Goal: Task Accomplishment & Management: Use online tool/utility

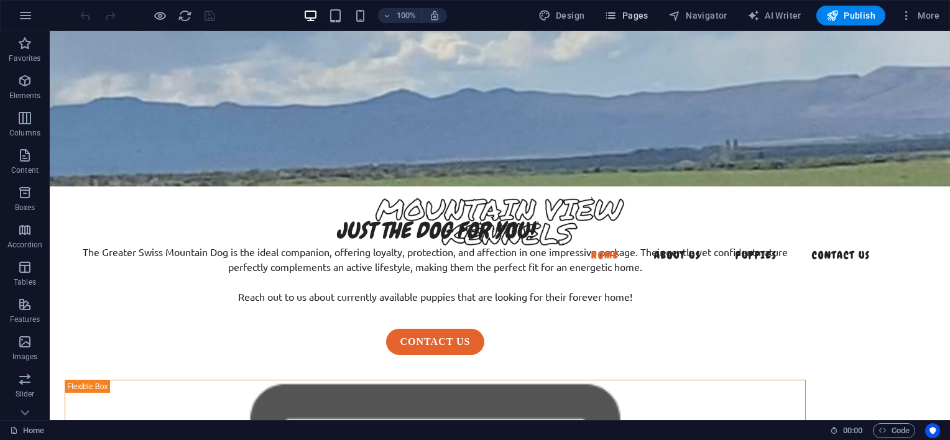
click at [648, 15] on span "Pages" at bounding box center [626, 15] width 44 height 12
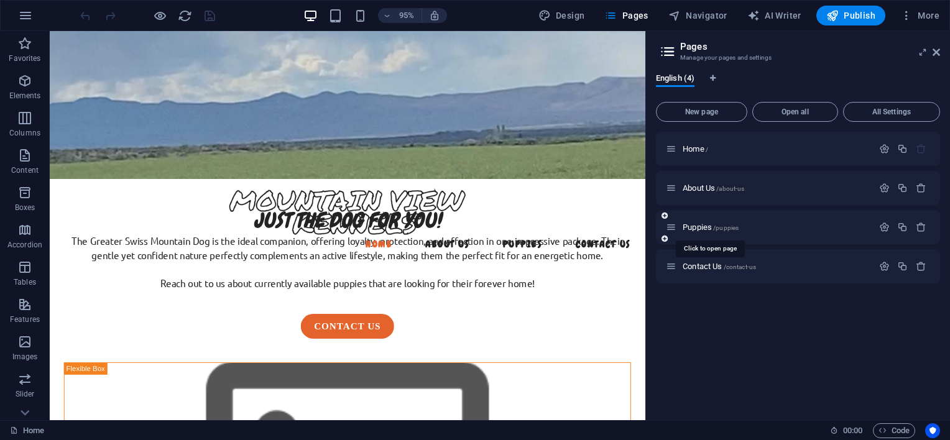
click at [700, 221] on div "Puppies /puppies" at bounding box center [769, 227] width 207 height 14
click at [698, 223] on span "Puppies /puppies" at bounding box center [710, 227] width 56 height 9
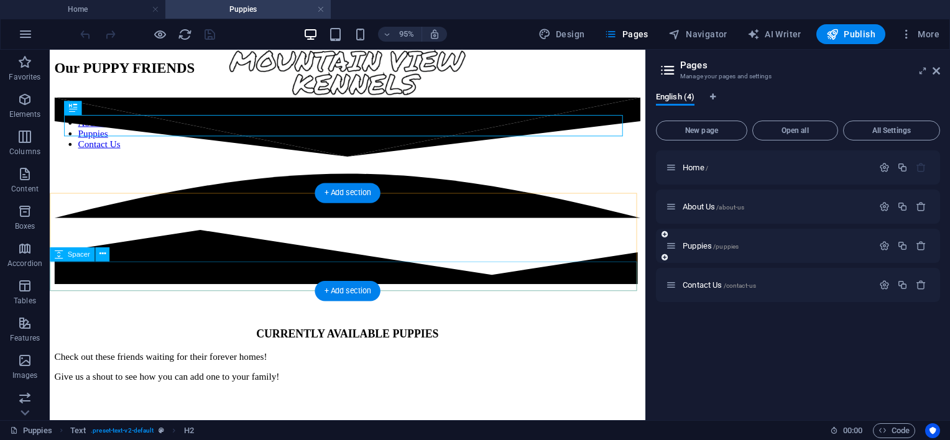
scroll to position [186, 0]
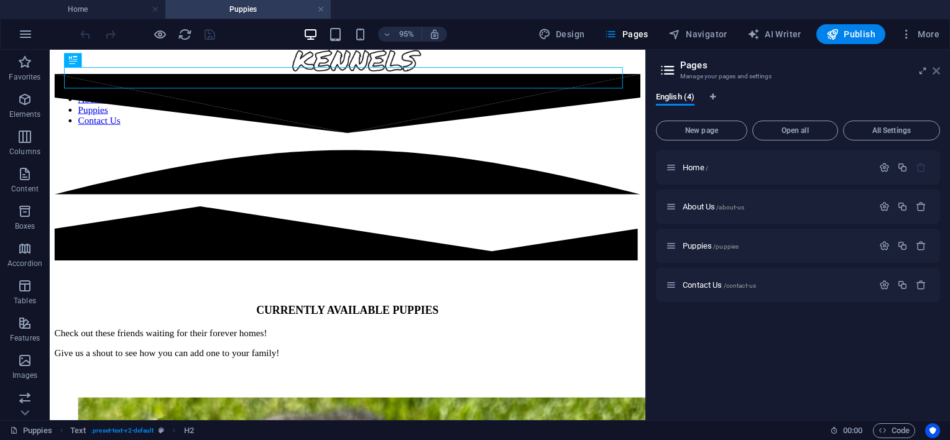
click at [937, 75] on icon at bounding box center [935, 71] width 7 height 10
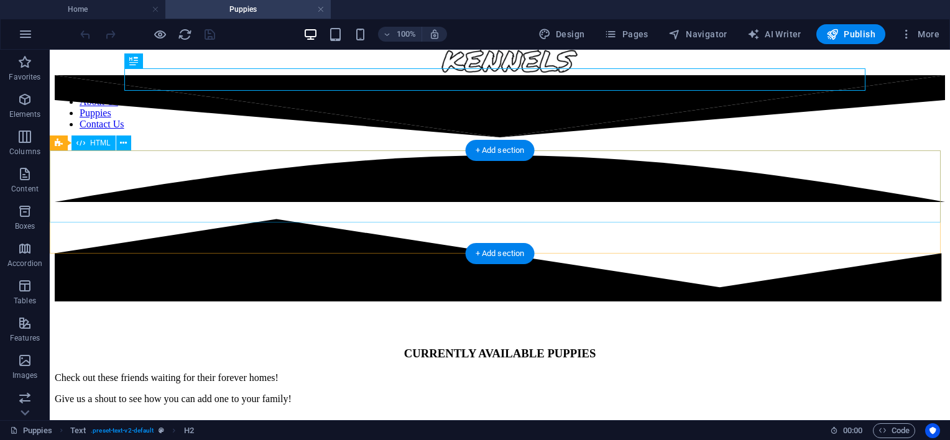
click at [495, 223] on div at bounding box center [500, 189] width 890 height 229
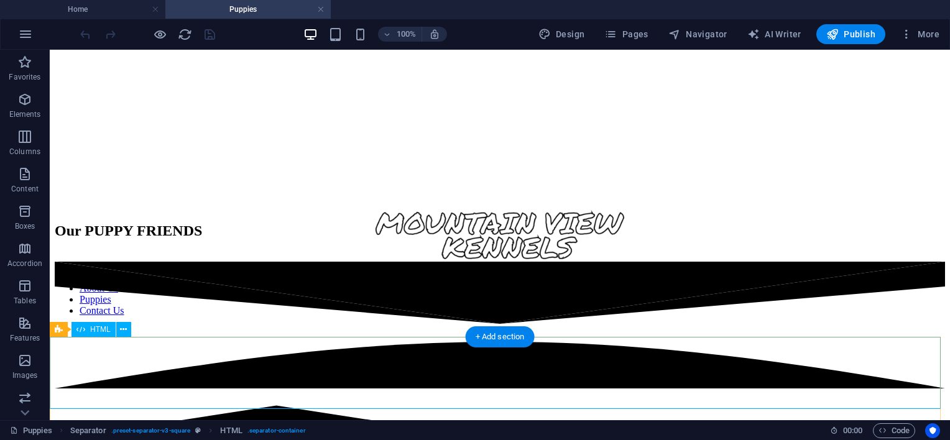
scroll to position [62, 0]
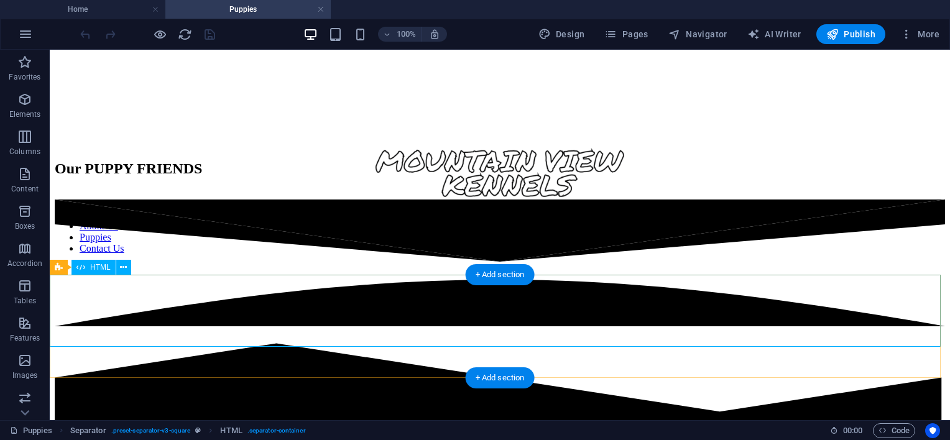
click at [484, 309] on div at bounding box center [500, 314] width 890 height 229
click at [484, 309] on div "Drag here to replace the existing content. Press “Ctrl” if you want to create a…" at bounding box center [500, 235] width 900 height 370
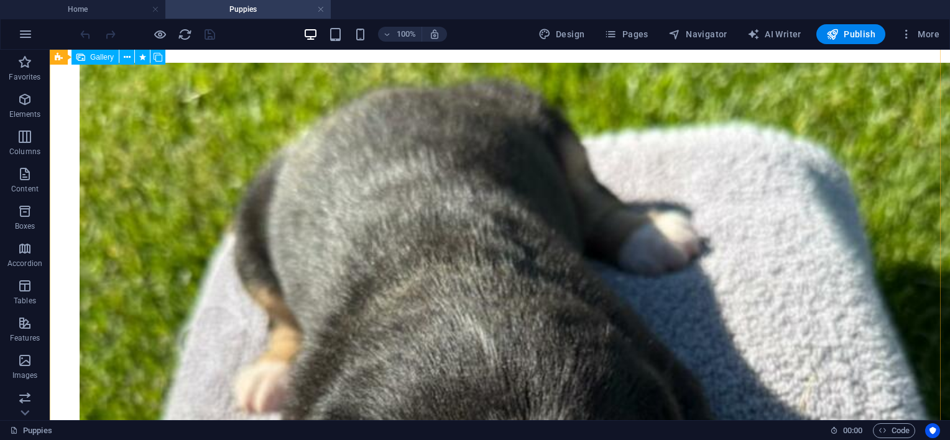
scroll to position [435, 0]
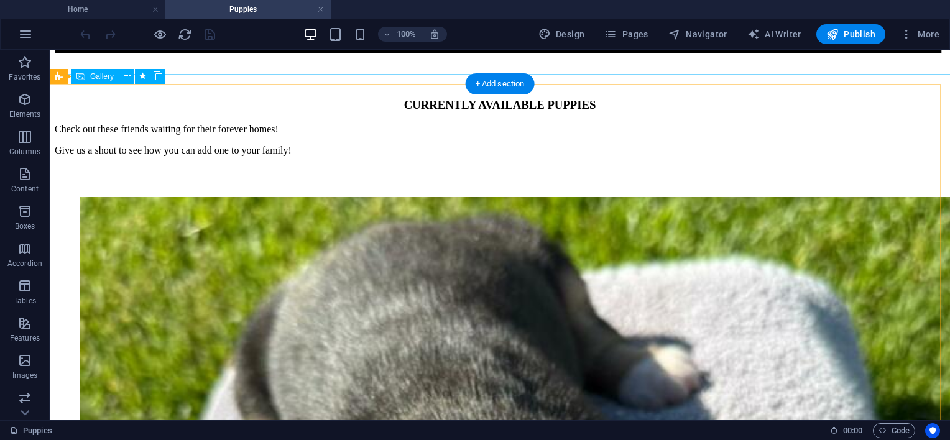
select select "4"
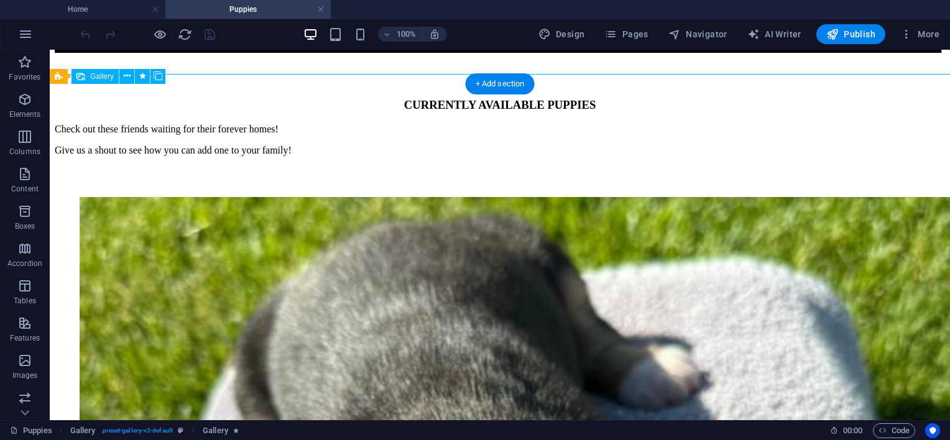
select select "px"
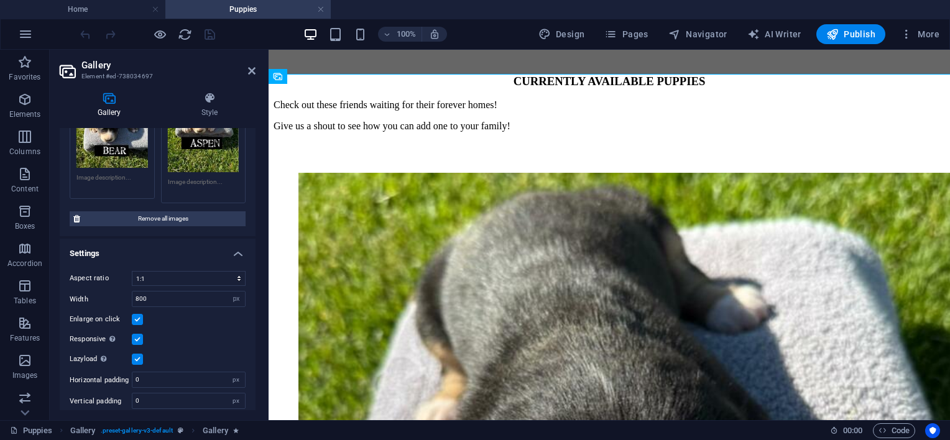
scroll to position [430, 0]
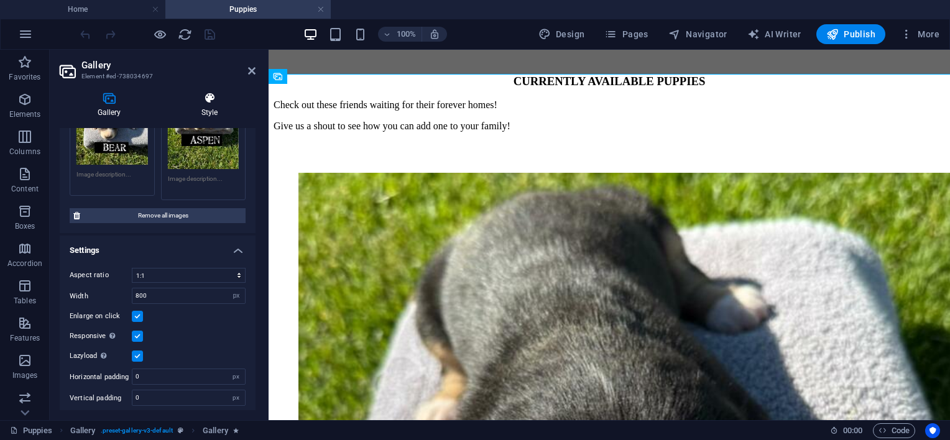
click at [206, 97] on icon at bounding box center [209, 98] width 92 height 12
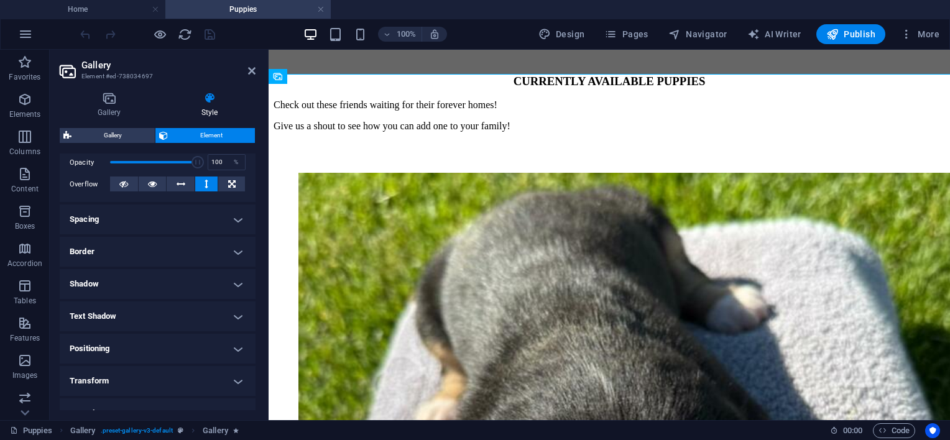
scroll to position [186, 0]
click at [229, 252] on h4 "Border" at bounding box center [158, 251] width 196 height 30
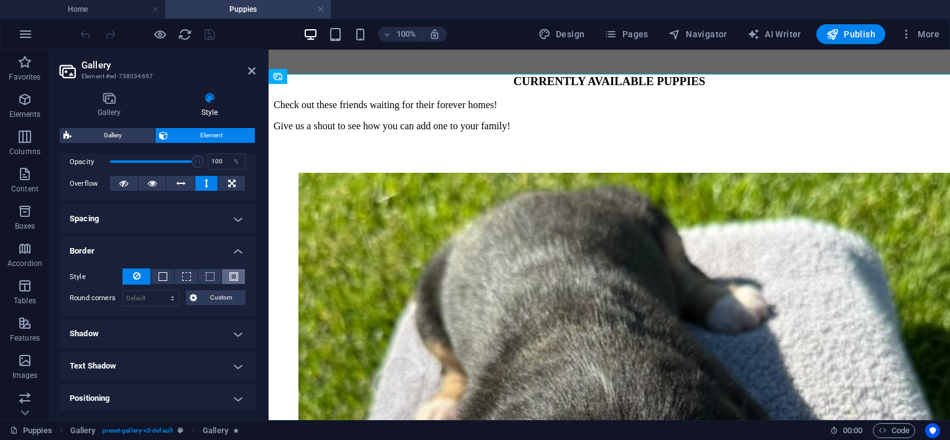
click at [231, 276] on span at bounding box center [233, 276] width 9 height 9
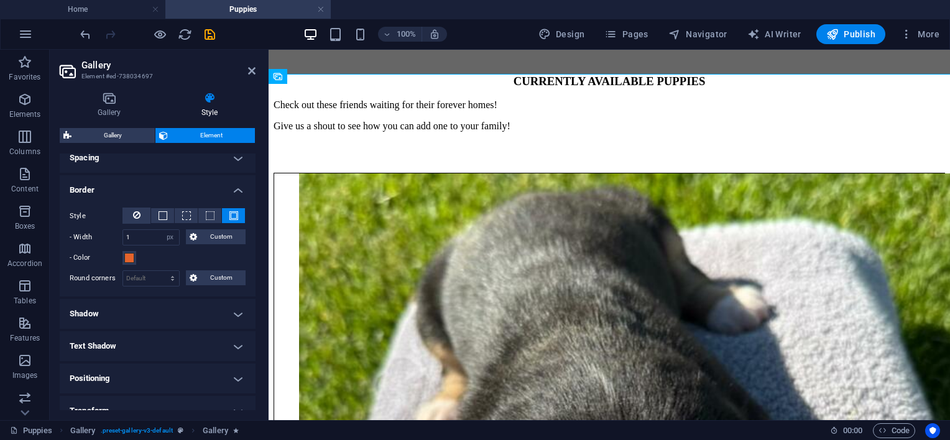
scroll to position [249, 0]
drag, startPoint x: 148, startPoint y: 234, endPoint x: 55, endPoint y: 241, distance: 92.8
click at [55, 241] on div "Gallery Style Image Drag files here, click to choose files or select files from…" at bounding box center [158, 251] width 216 height 338
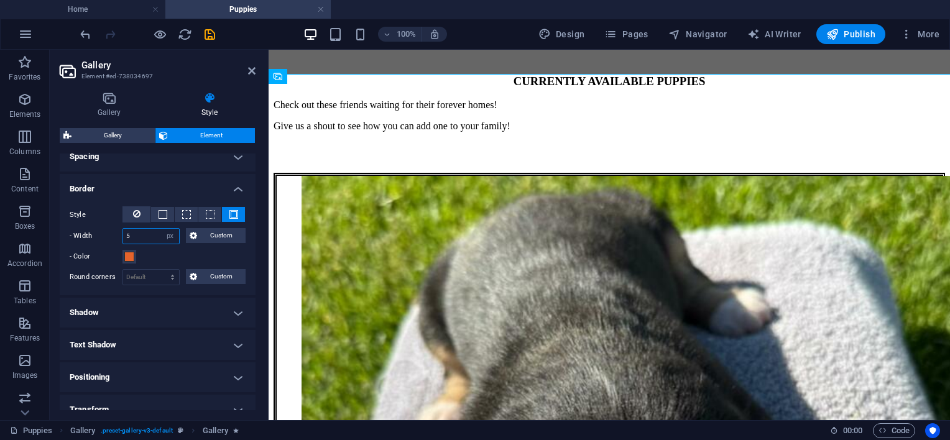
type input "5"
click at [129, 259] on span at bounding box center [129, 257] width 10 height 10
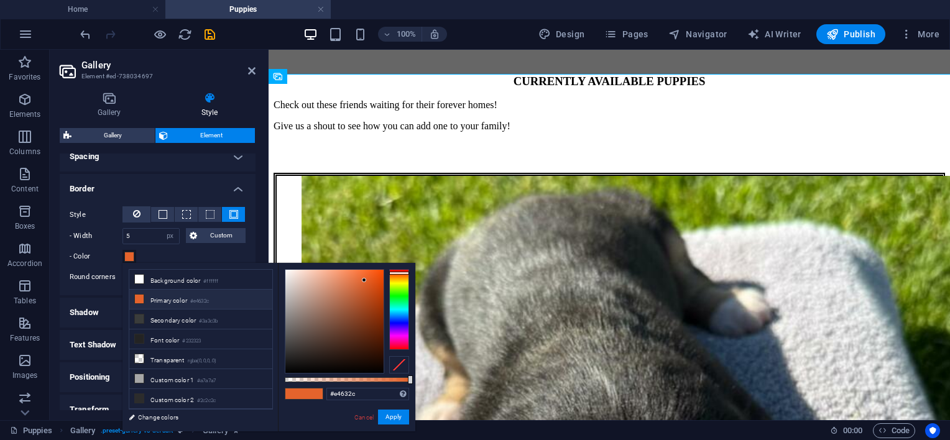
click at [155, 297] on li "Primary color #e4632c" at bounding box center [200, 300] width 143 height 20
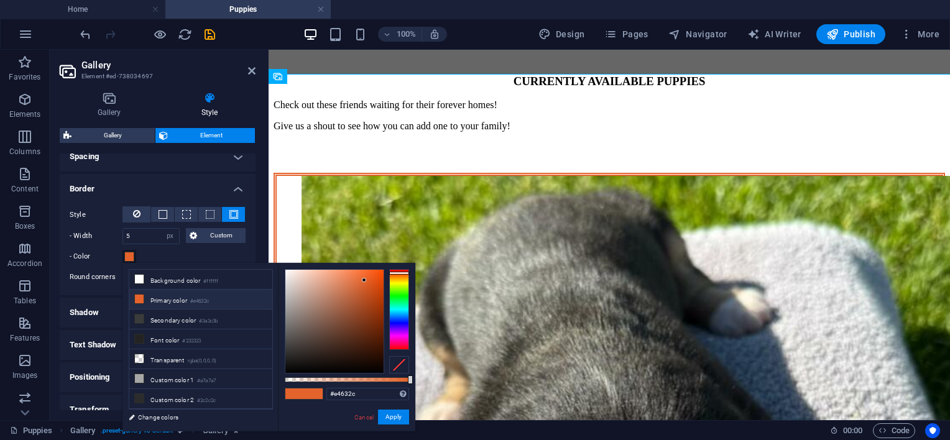
click at [135, 299] on icon at bounding box center [139, 299] width 9 height 9
click at [395, 417] on button "Apply" at bounding box center [393, 417] width 31 height 15
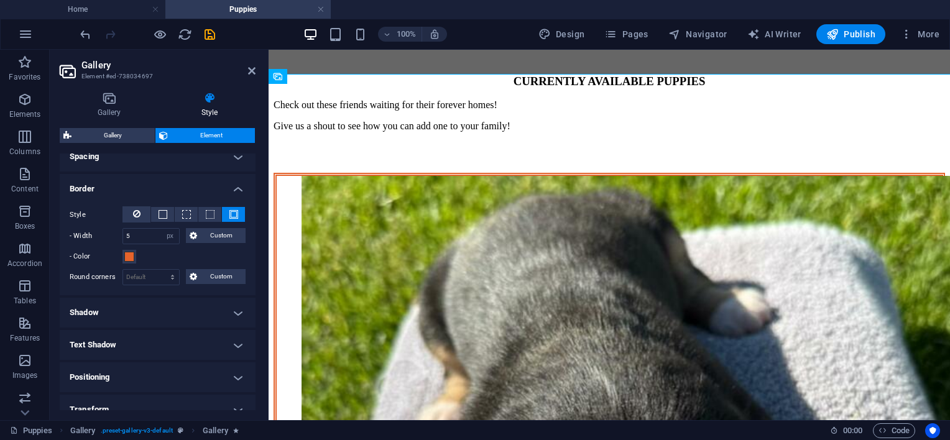
click at [237, 318] on h4 "Shadow" at bounding box center [158, 313] width 196 height 30
click at [237, 318] on h4 "Shadow" at bounding box center [158, 309] width 196 height 22
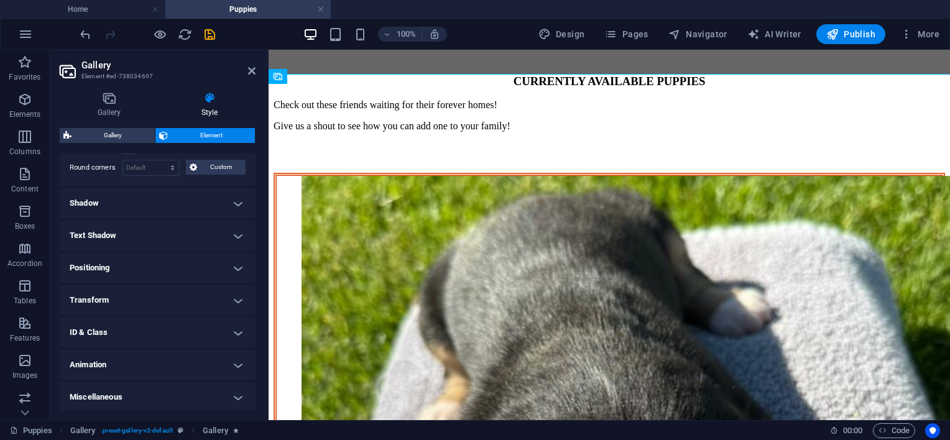
scroll to position [359, 0]
click at [236, 357] on h4 "Animation" at bounding box center [158, 364] width 196 height 30
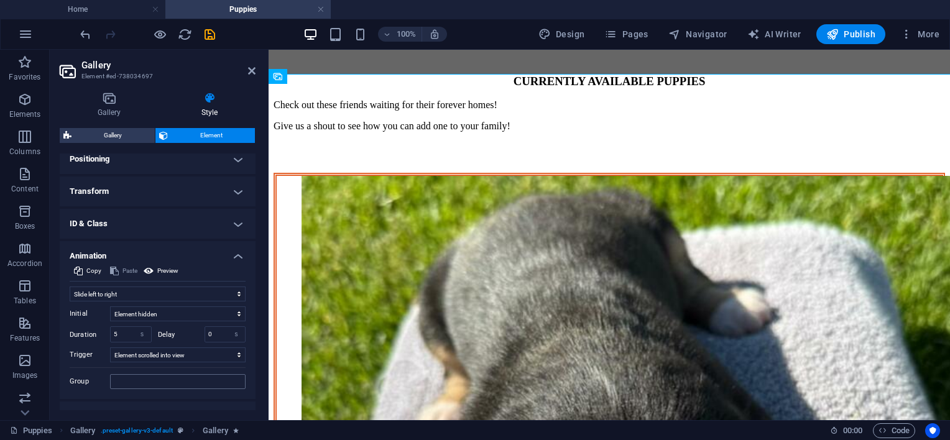
scroll to position [483, 0]
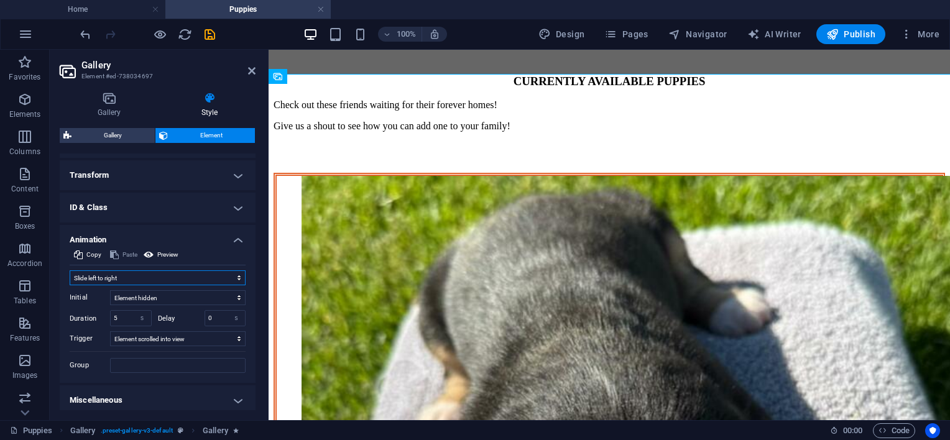
click at [175, 280] on select "Don't animate Show / Hide Slide up/down Zoom in/out Slide left to right Slide r…" at bounding box center [158, 277] width 176 height 15
select select "flash"
click at [70, 280] on select "Don't animate Show / Hide Slide up/down Zoom in/out Slide left to right Slide r…" at bounding box center [158, 277] width 176 height 15
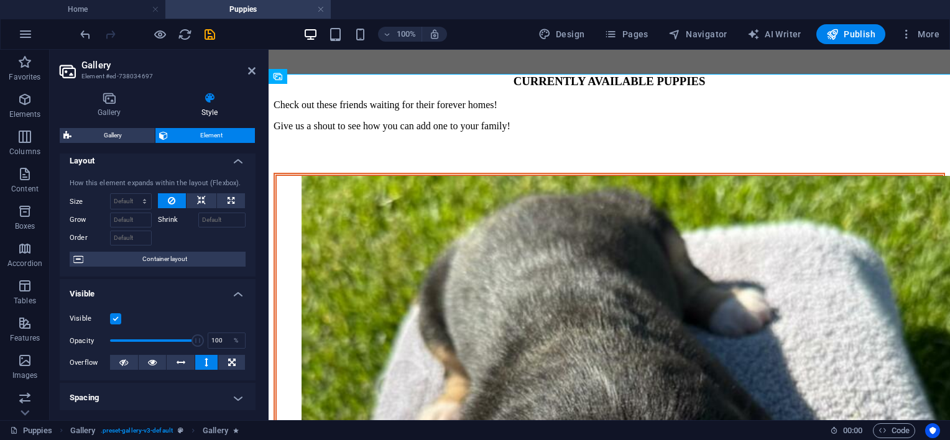
scroll to position [0, 0]
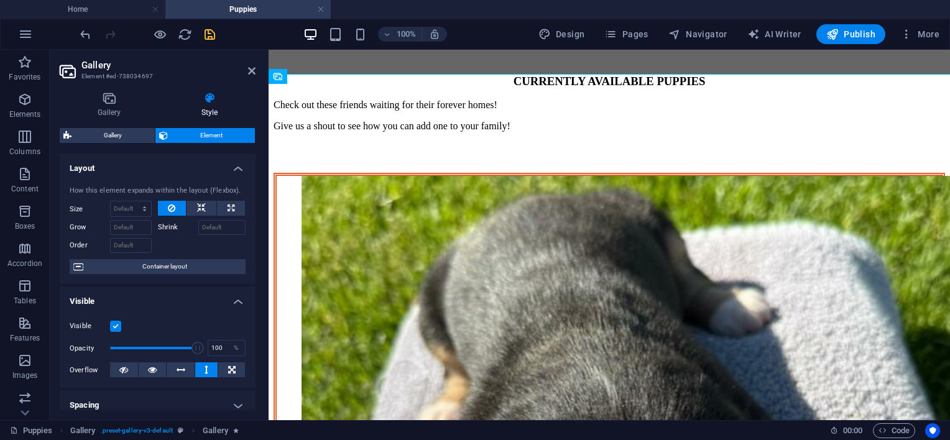
click at [212, 35] on icon "save" at bounding box center [210, 34] width 14 height 14
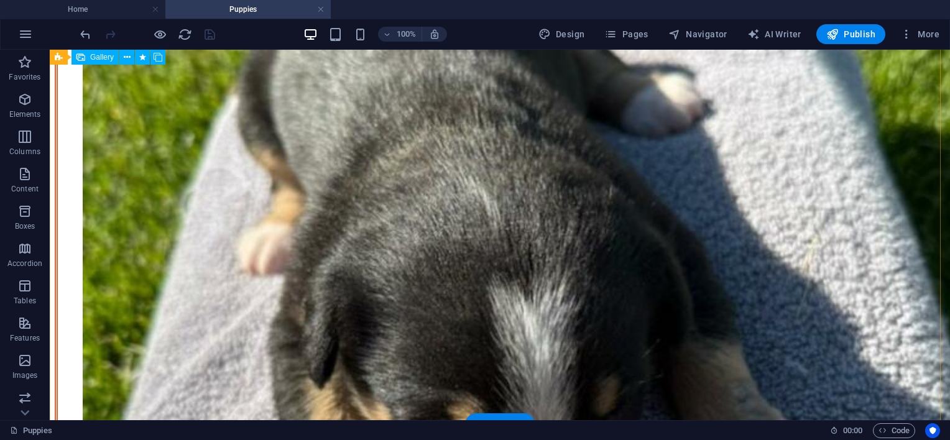
scroll to position [684, 0]
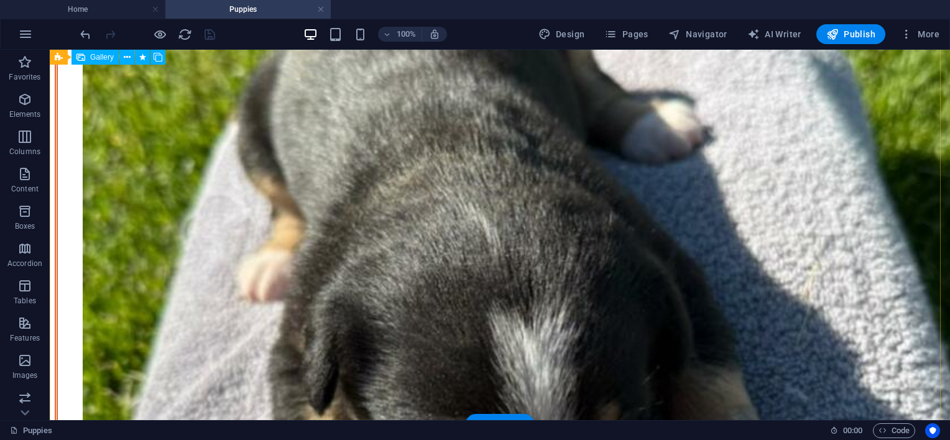
select select "px"
select select "flash"
select select "s"
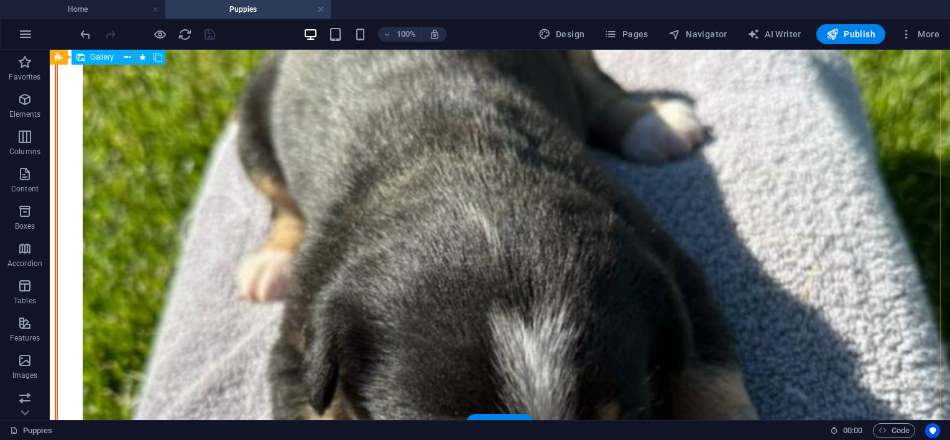
select select "s"
select select "scroll"
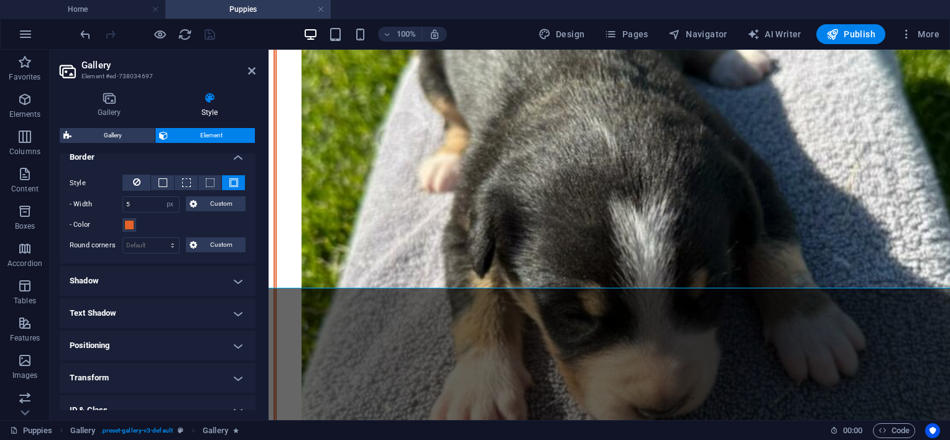
scroll to position [249, 0]
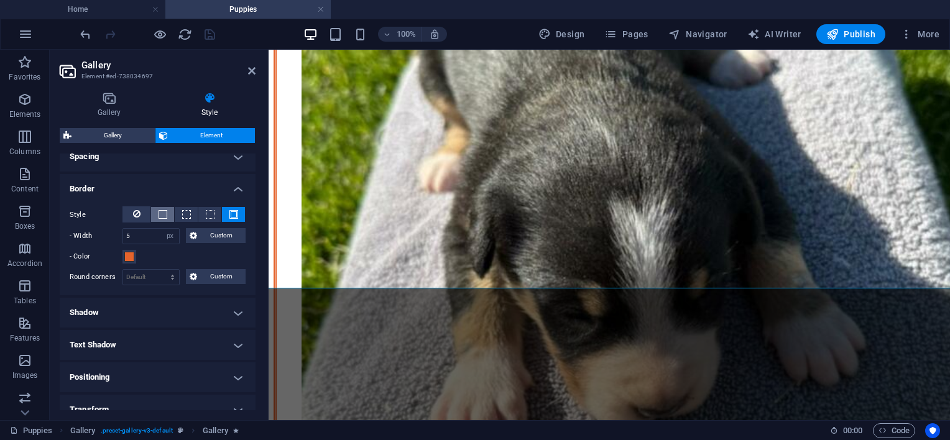
click at [166, 214] on button at bounding box center [162, 214] width 23 height 15
click at [206, 238] on span "Custom" at bounding box center [222, 235] width 42 height 15
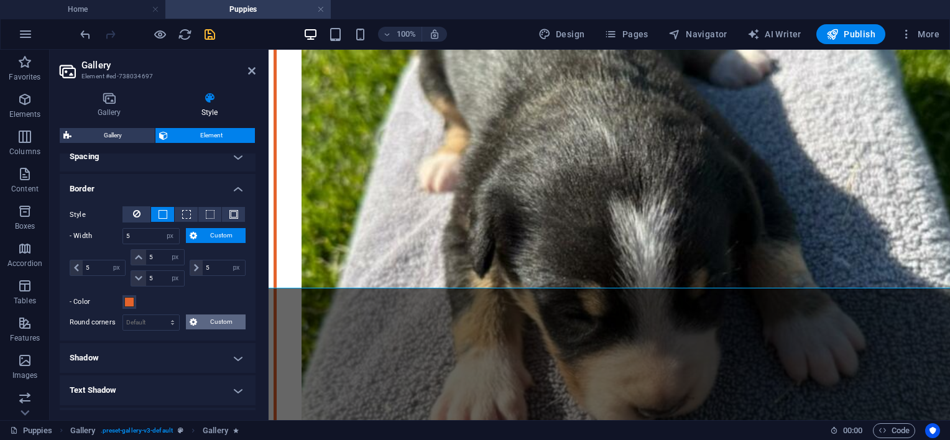
click at [193, 321] on icon at bounding box center [193, 321] width 7 height 15
click at [201, 319] on span "Custom" at bounding box center [222, 321] width 42 height 15
click at [150, 319] on select "Default px rem % vh vw Custom" at bounding box center [151, 322] width 56 height 15
select select "px"
click at [160, 315] on select "Default px rem % vh vw Custom" at bounding box center [151, 322] width 56 height 15
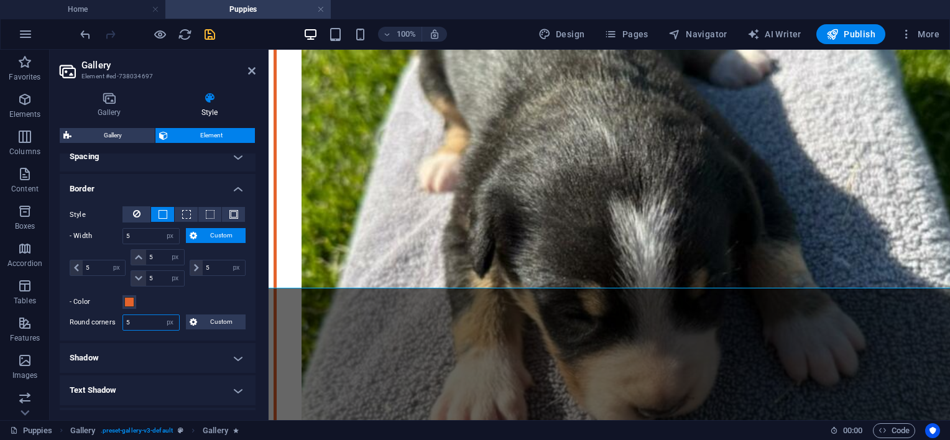
type input "5"
drag, startPoint x: 154, startPoint y: 236, endPoint x: 71, endPoint y: 236, distance: 82.7
click at [71, 236] on div "- Width 5 auto px rem % vh vw Custom Custom" at bounding box center [158, 236] width 176 height 16
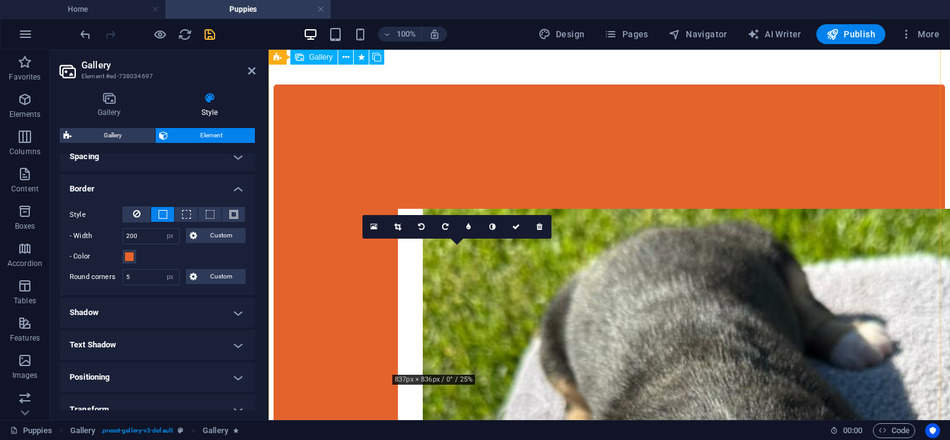
scroll to position [556, 0]
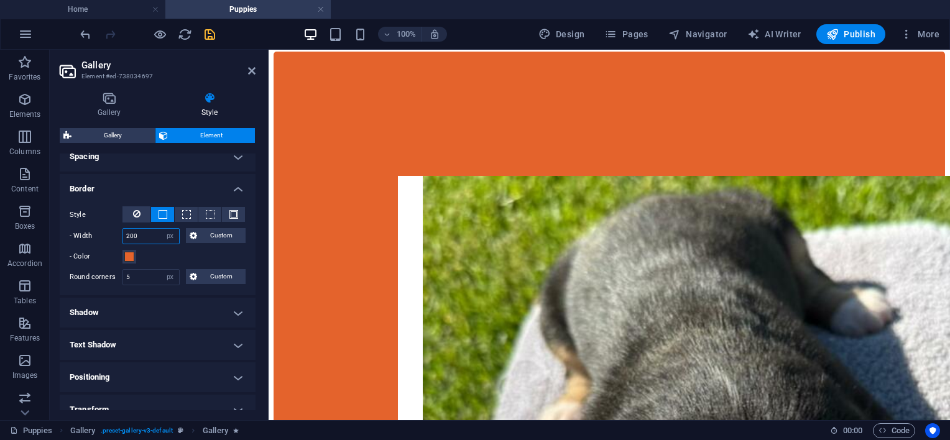
drag, startPoint x: 145, startPoint y: 235, endPoint x: 61, endPoint y: 231, distance: 84.6
click at [61, 231] on div "Style - Width 200 auto px rem % vh vw Custom Custom 200 auto px rem % vh vw 200…" at bounding box center [158, 245] width 196 height 99
type input "100"
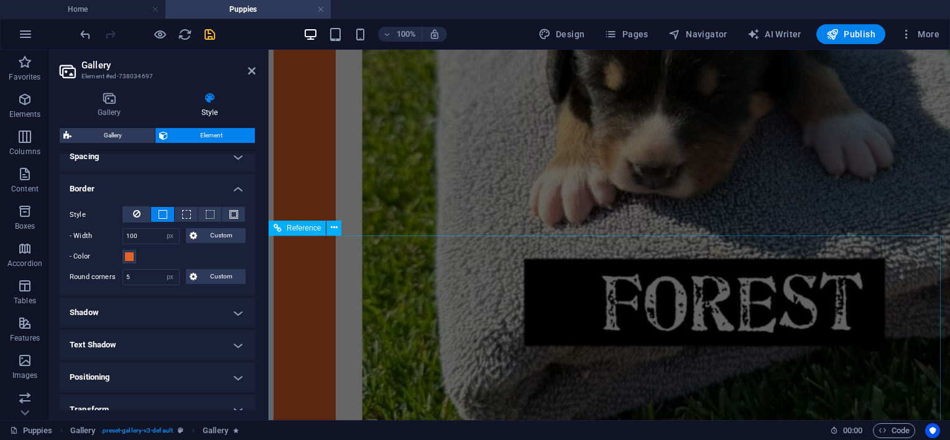
scroll to position [1574, 0]
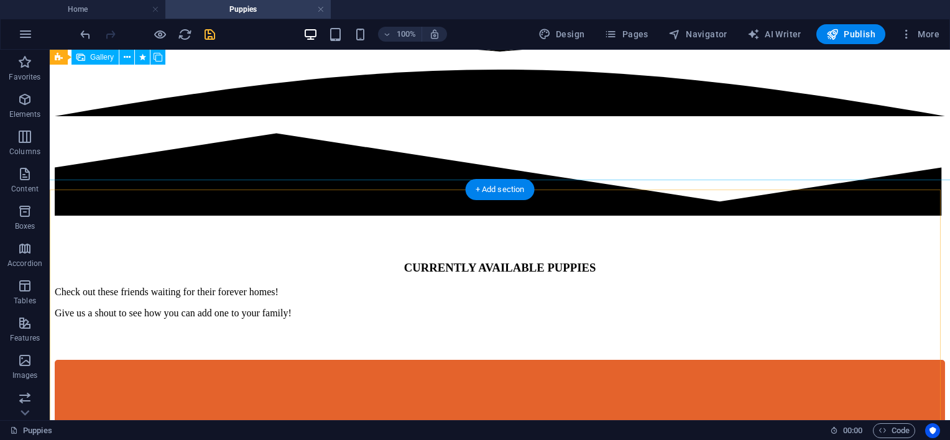
scroll to position [269, 0]
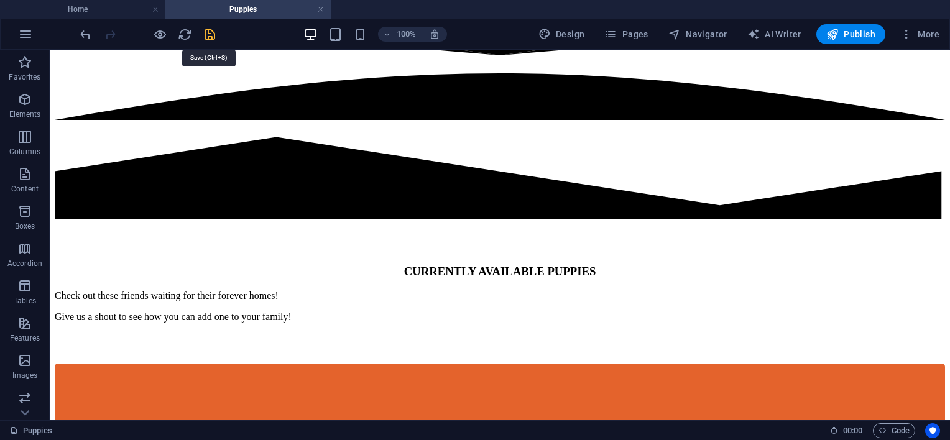
click at [212, 35] on icon "save" at bounding box center [210, 34] width 14 height 14
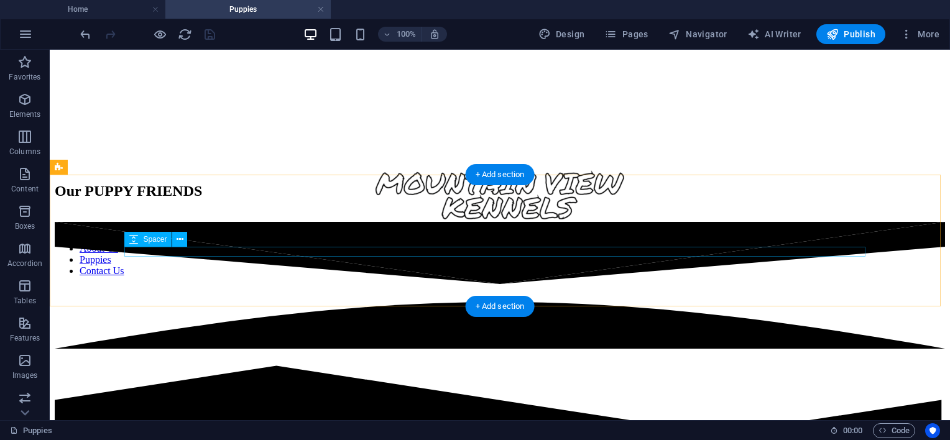
scroll to position [124, 0]
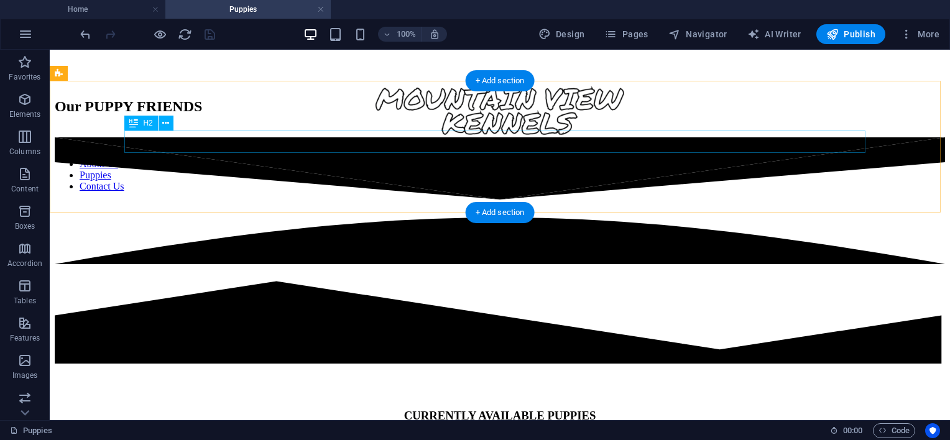
click at [596, 115] on div "Our PUPPY FRIENDS" at bounding box center [500, 106] width 890 height 17
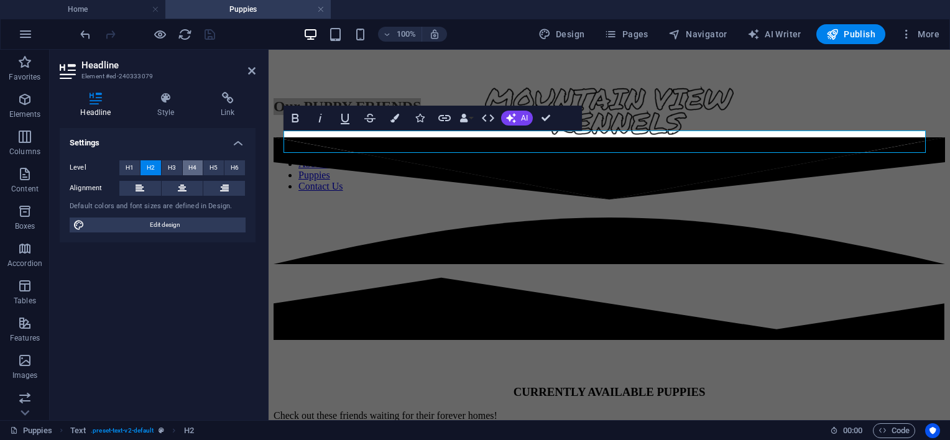
click at [184, 167] on button "H4" at bounding box center [193, 167] width 21 height 15
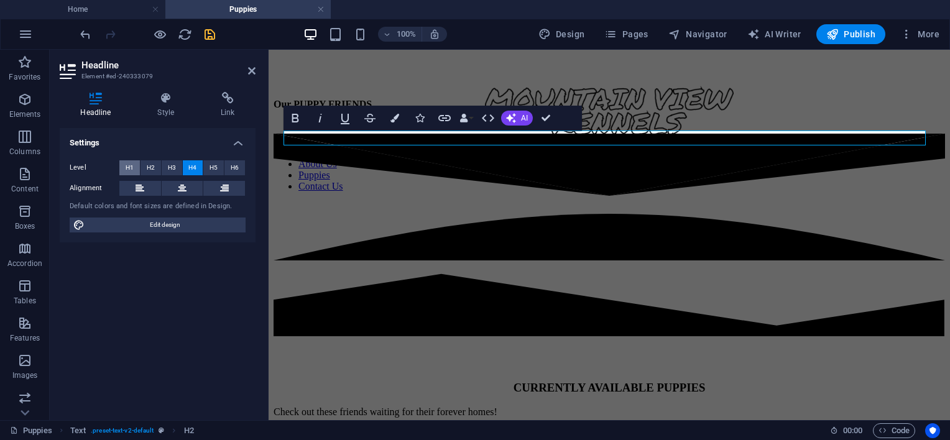
click at [134, 167] on button "H1" at bounding box center [129, 167] width 21 height 15
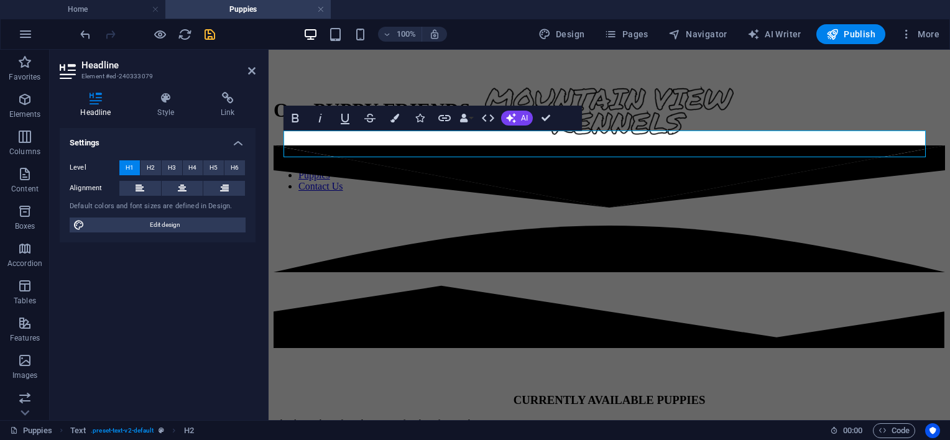
click at [169, 84] on div "Headline Style Link Settings Level H1 H2 H3 H4 H5 H6 Alignment Default colors a…" at bounding box center [158, 251] width 216 height 338
click at [165, 102] on icon at bounding box center [166, 98] width 58 height 12
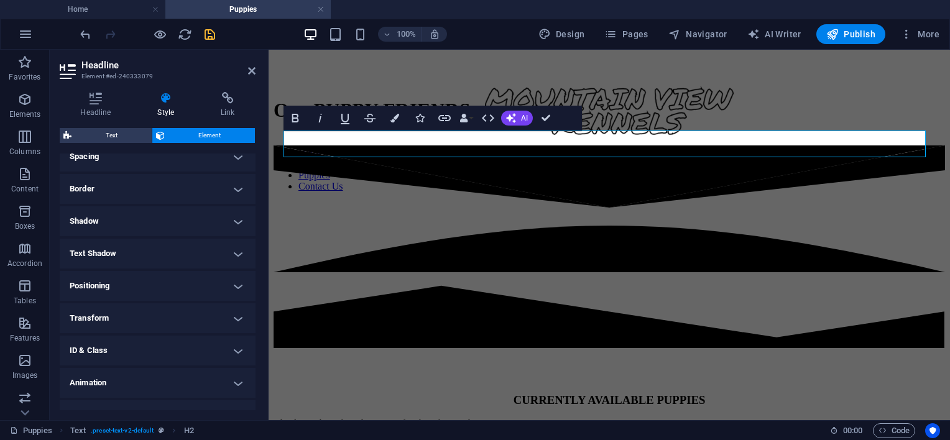
scroll to position [268, 0]
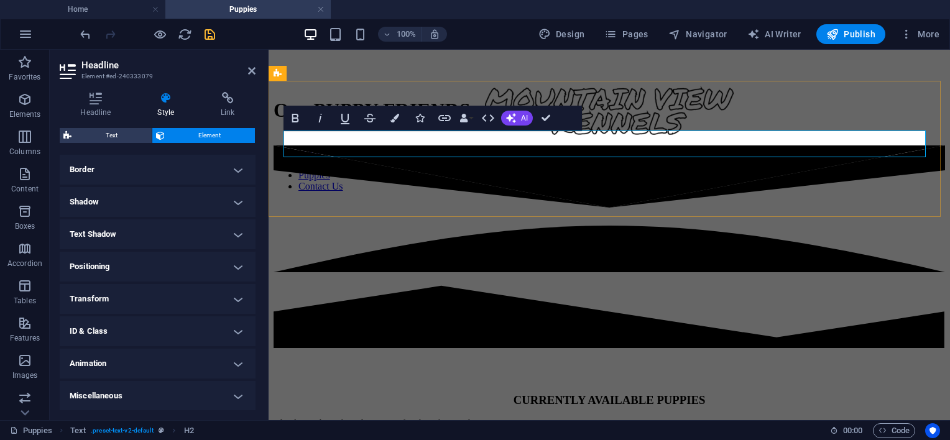
click at [642, 122] on h1 "Our PUPPY FRIENDS" at bounding box center [608, 110] width 671 height 23
drag, startPoint x: 598, startPoint y: 155, endPoint x: 591, endPoint y: 144, distance: 13.1
click at [591, 122] on h1 "Our PUPPY FRIENDS" at bounding box center [608, 110] width 671 height 23
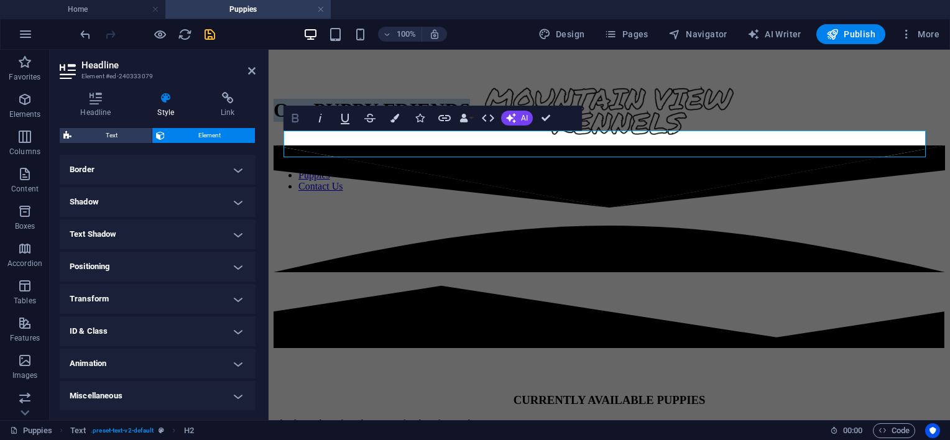
click at [293, 112] on icon "button" at bounding box center [295, 118] width 15 height 15
click at [293, 113] on icon "button" at bounding box center [295, 118] width 15 height 15
click at [83, 108] on h4 "Headline" at bounding box center [98, 105] width 77 height 26
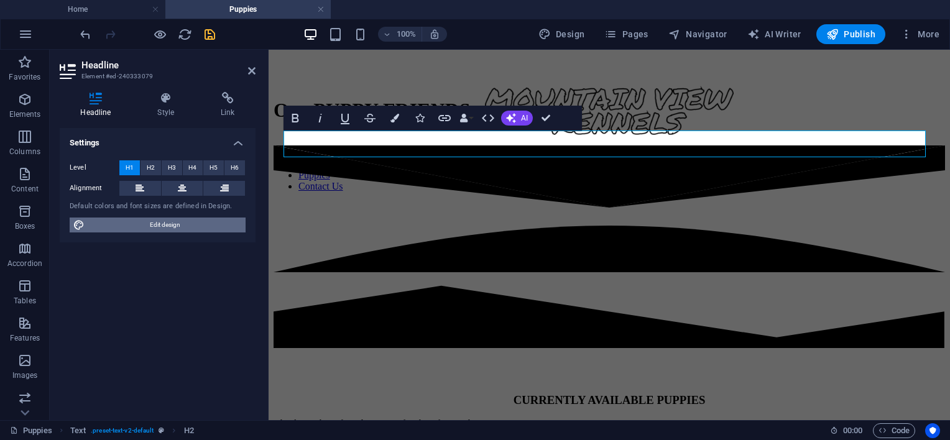
drag, startPoint x: 201, startPoint y: 229, endPoint x: 83, endPoint y: 248, distance: 120.3
click at [201, 229] on span "Edit design" at bounding box center [165, 225] width 154 height 15
select select "px"
select select "400"
select select "px"
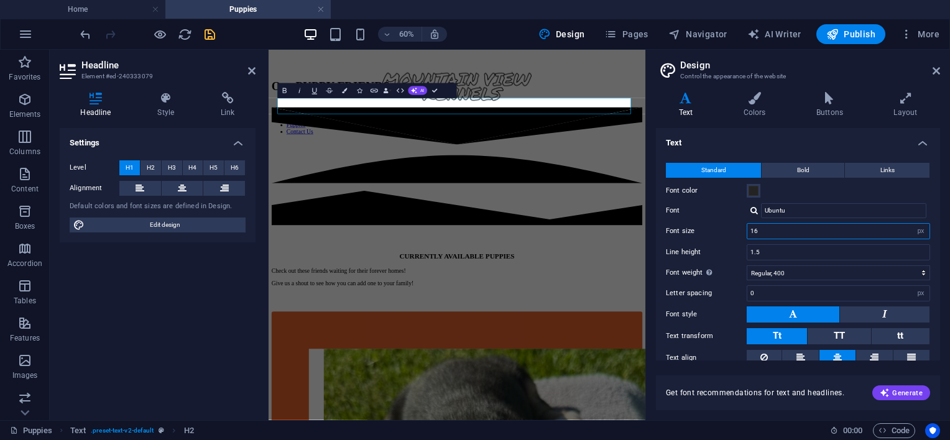
click at [795, 232] on input "16" at bounding box center [838, 231] width 182 height 15
type input "30"
click at [740, 254] on label "Line height" at bounding box center [706, 252] width 81 height 7
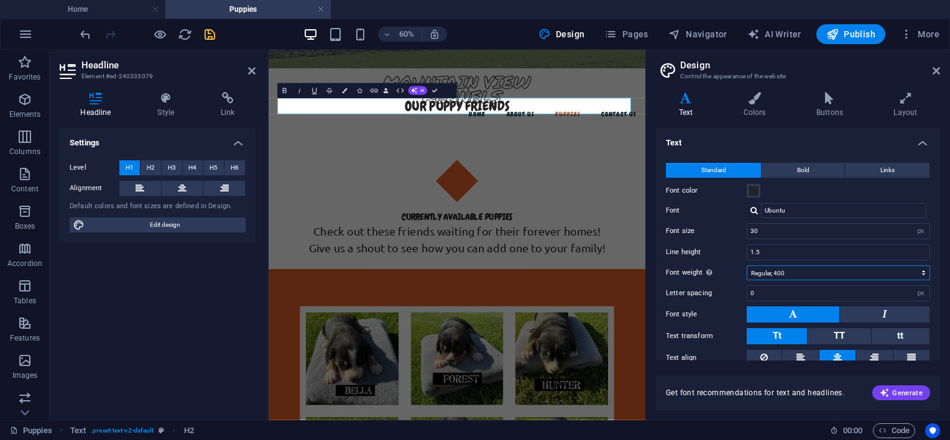
click at [802, 273] on select "Thin, 100 Extra-light, 200 Light, 300 Regular, 400 Medium, 500 Semi-bold, 600 B…" at bounding box center [837, 272] width 183 height 15
select select "300"
click at [746, 265] on select "Thin, 100 Extra-light, 200 Light, 300 Regular, 400 Medium, 500 Semi-bold, 600 B…" at bounding box center [837, 272] width 183 height 15
click at [726, 247] on div "Line height 1.5" at bounding box center [798, 252] width 264 height 16
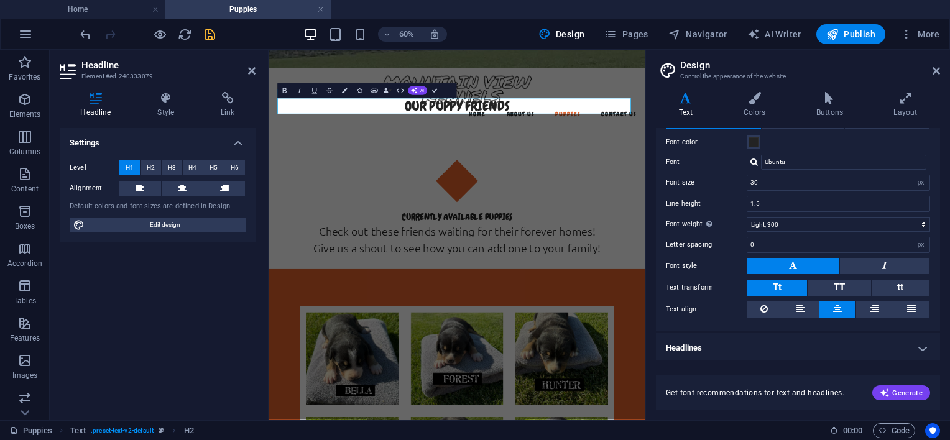
scroll to position [49, 0]
click at [935, 69] on icon at bounding box center [935, 71] width 7 height 10
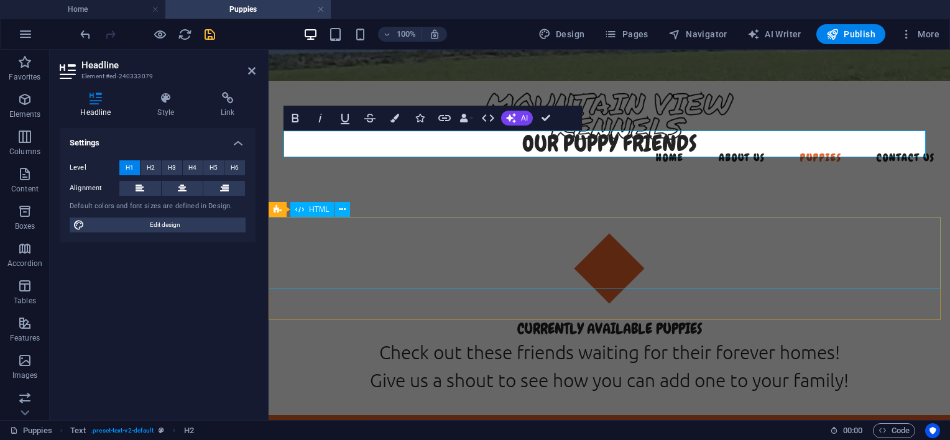
click at [700, 241] on div at bounding box center [609, 253] width 681 height 72
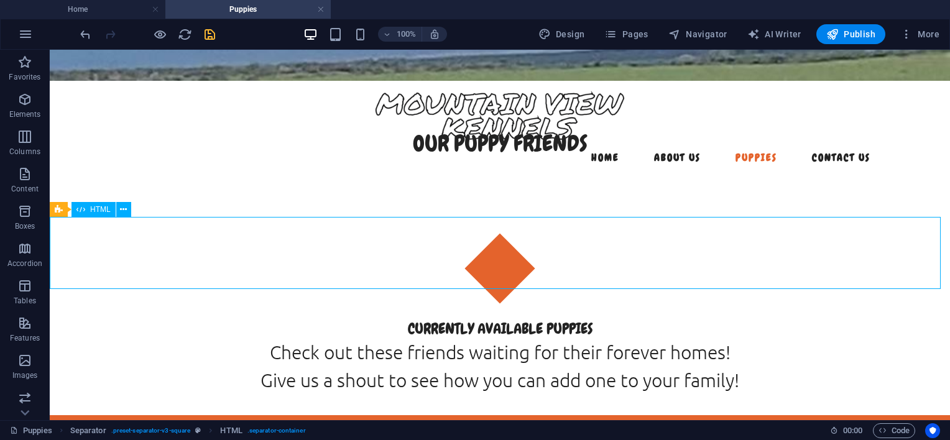
click at [700, 241] on div at bounding box center [500, 253] width 900 height 72
click at [205, 32] on icon "save" at bounding box center [210, 34] width 14 height 14
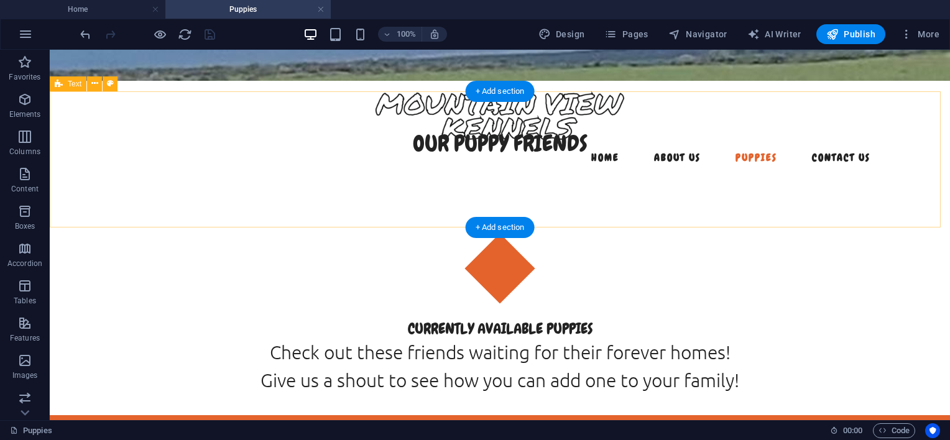
scroll to position [0, 0]
